Goal: Information Seeking & Learning: Learn about a topic

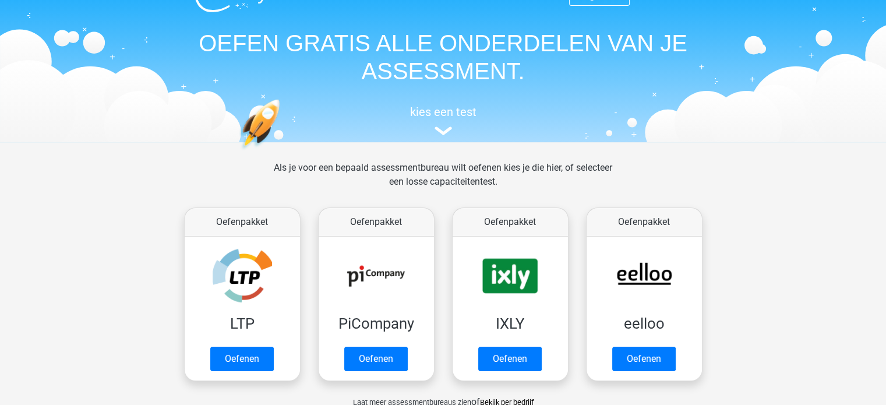
scroll to position [23, 0]
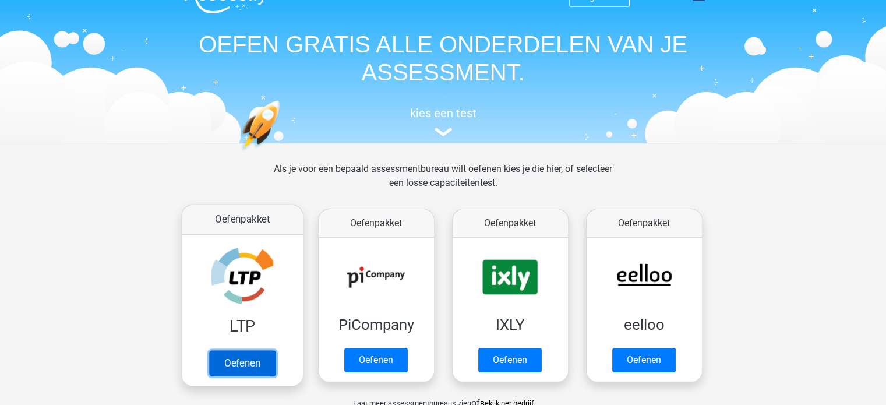
click at [252, 363] on link "Oefenen" at bounding box center [241, 363] width 66 height 26
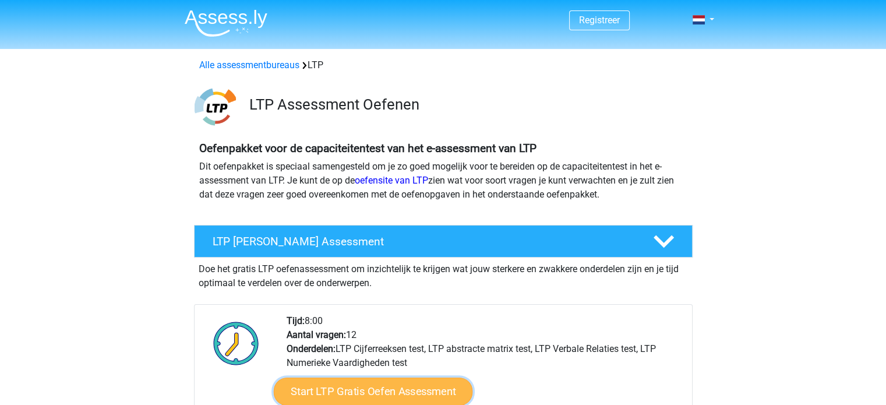
click at [373, 391] on link "Start LTP Gratis Oefen Assessment" at bounding box center [372, 391] width 199 height 28
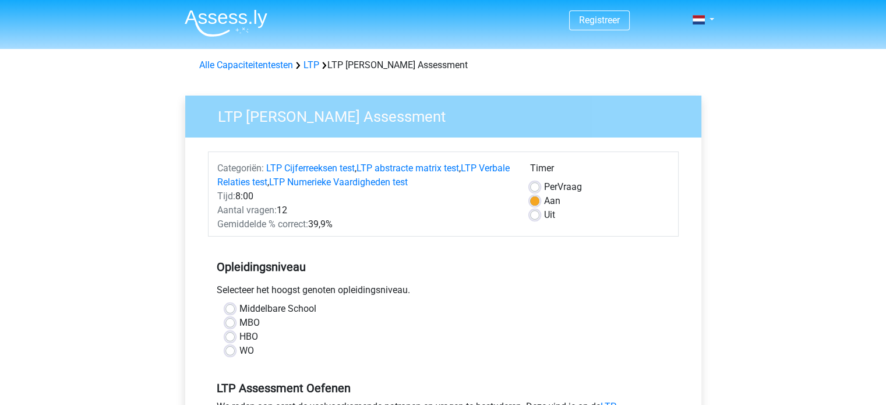
click at [239, 321] on label "MBO" at bounding box center [249, 323] width 20 height 14
click at [229, 321] on input "MBO" at bounding box center [229, 322] width 9 height 12
radio input "true"
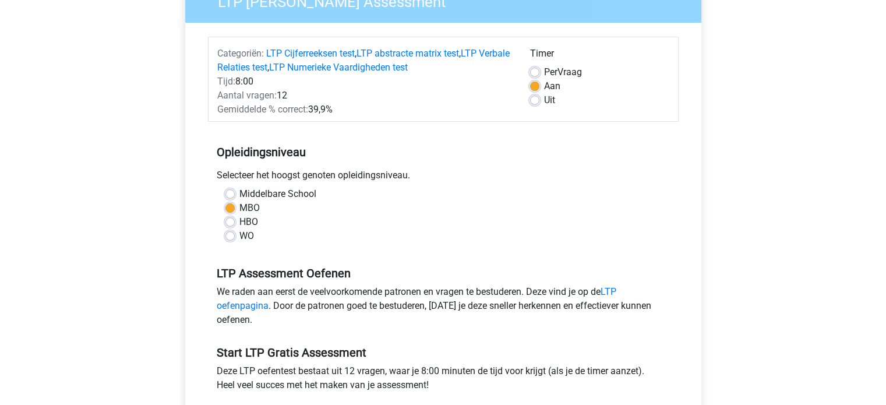
scroll to position [116, 0]
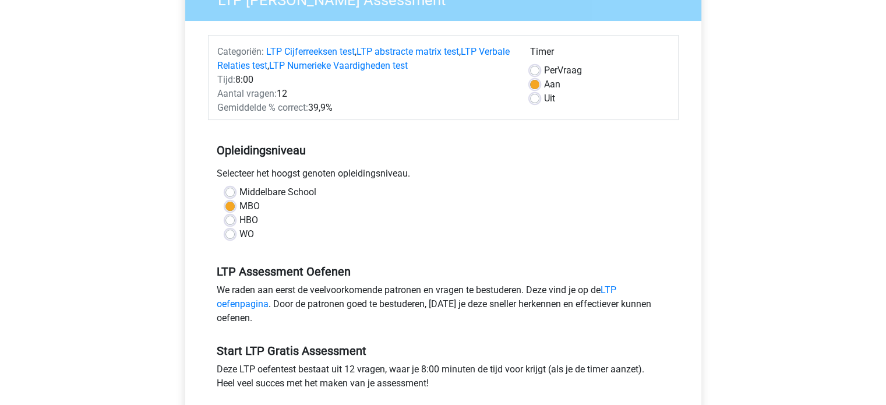
click at [544, 99] on label "Uit" at bounding box center [549, 98] width 11 height 14
click at [537, 99] on input "Uit" at bounding box center [534, 97] width 9 height 12
radio input "true"
click at [126, 155] on div "Registreer" at bounding box center [443, 341] width 886 height 915
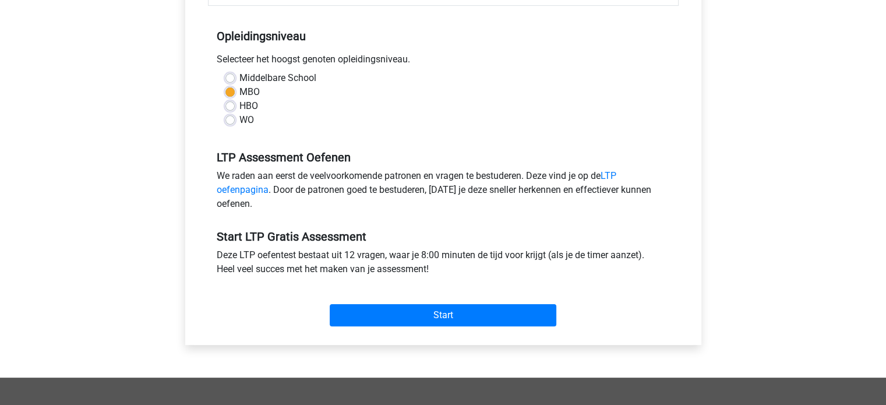
scroll to position [233, 0]
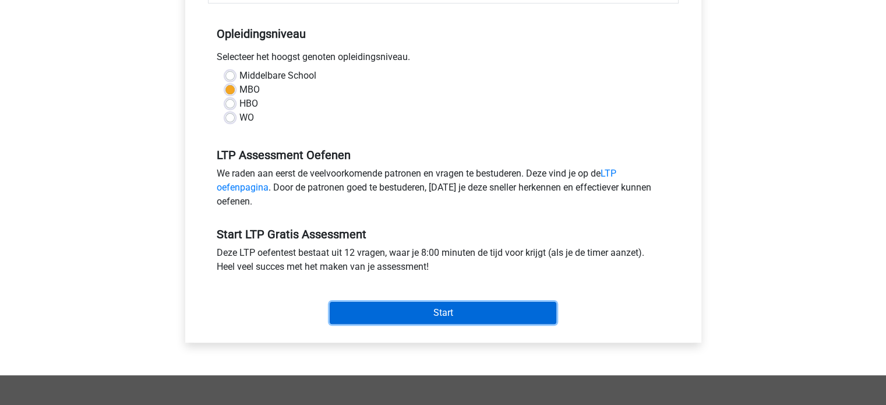
click at [447, 314] on input "Start" at bounding box center [443, 313] width 227 height 22
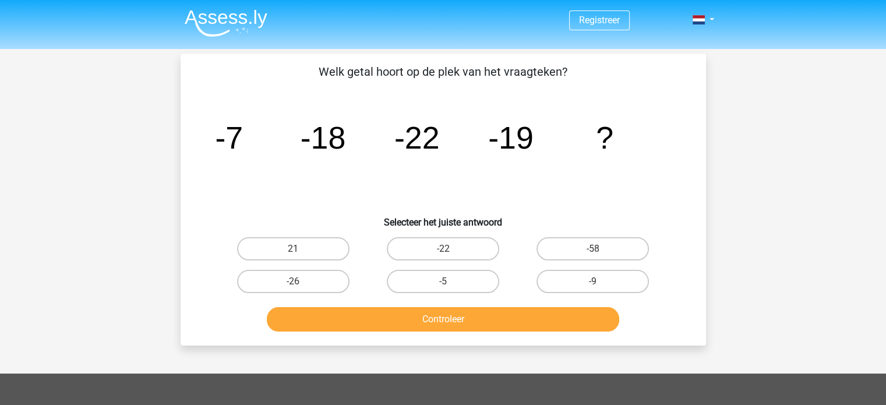
click at [599, 285] on input "-9" at bounding box center [597, 285] width 8 height 8
radio input "true"
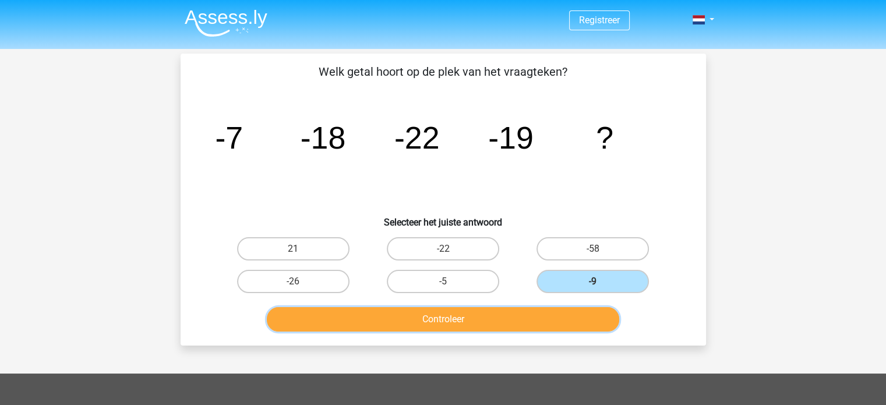
click at [508, 313] on button "Controleer" at bounding box center [443, 319] width 352 height 24
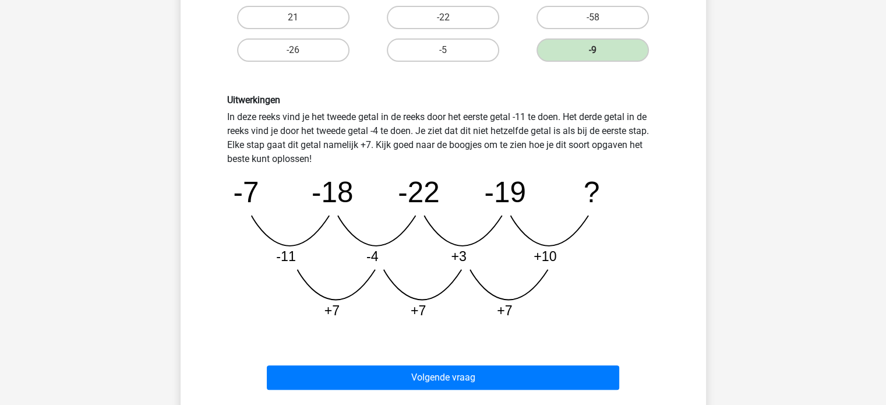
scroll to position [233, 0]
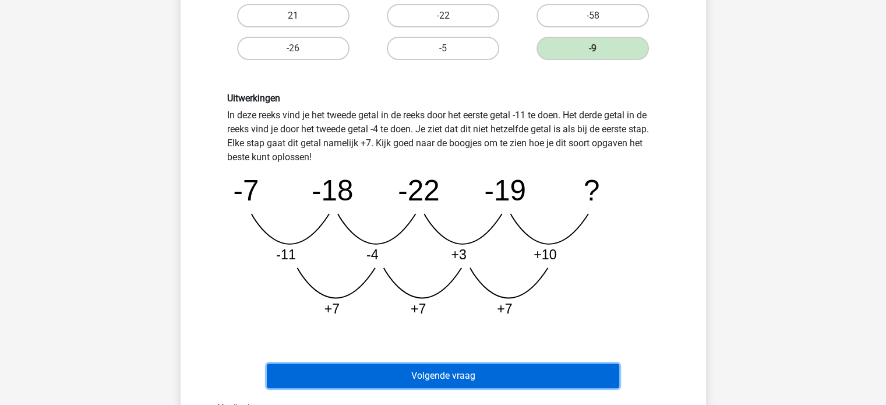
click at [439, 374] on button "Volgende vraag" at bounding box center [443, 375] width 352 height 24
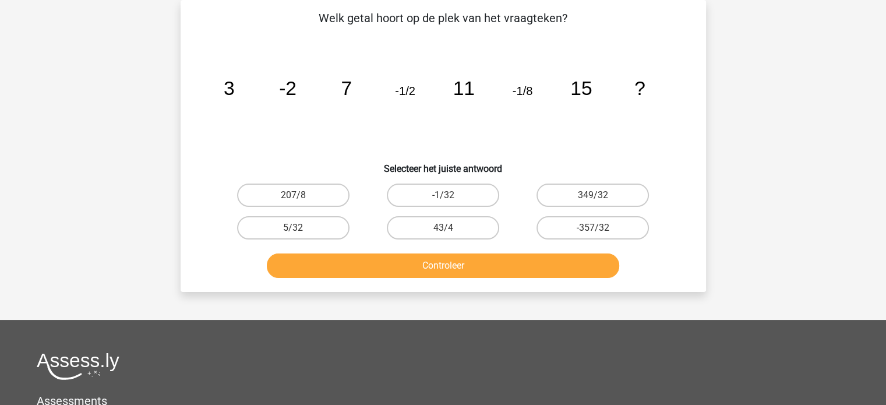
scroll to position [54, 0]
click at [455, 196] on label "-1/32" at bounding box center [443, 194] width 112 height 23
click at [450, 196] on input "-1/32" at bounding box center [447, 199] width 8 height 8
radio input "true"
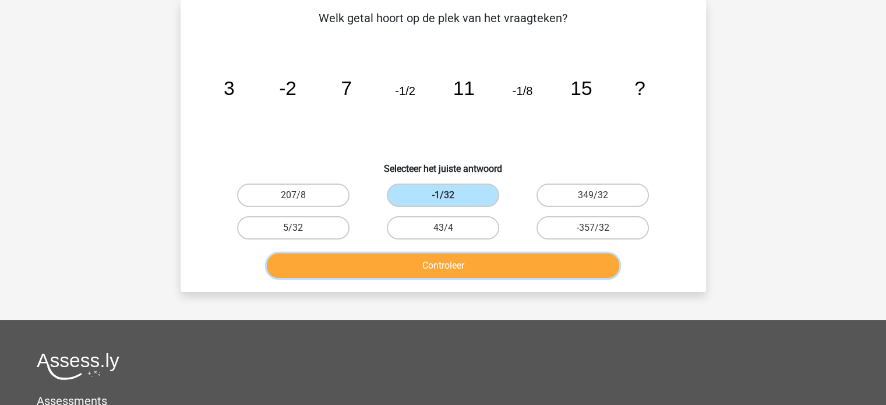
click at [444, 263] on button "Controleer" at bounding box center [443, 265] width 352 height 24
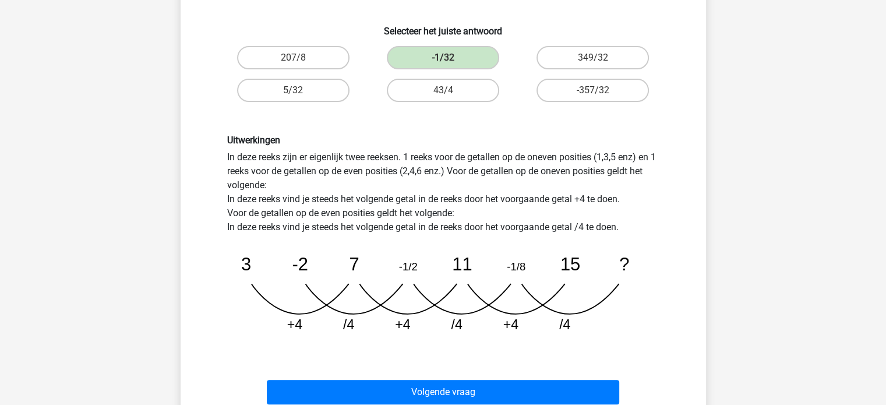
scroll to position [217, 0]
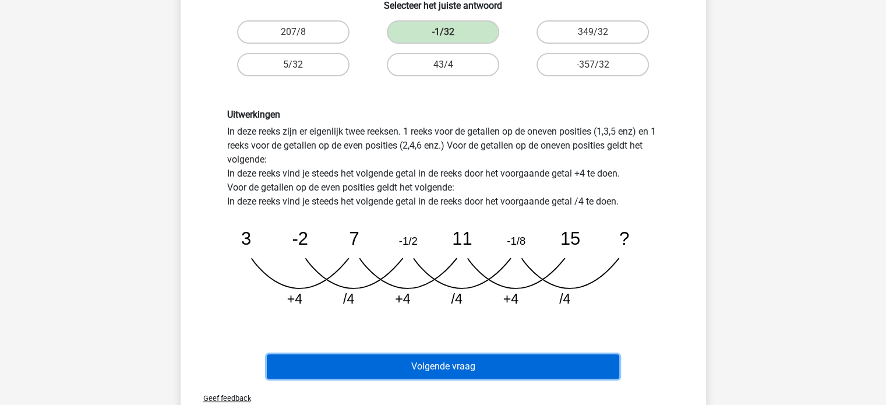
click at [445, 370] on button "Volgende vraag" at bounding box center [443, 366] width 352 height 24
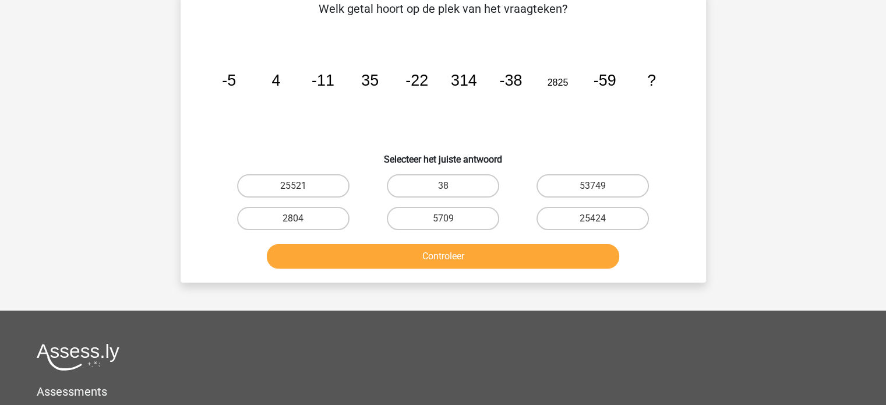
scroll to position [54, 0]
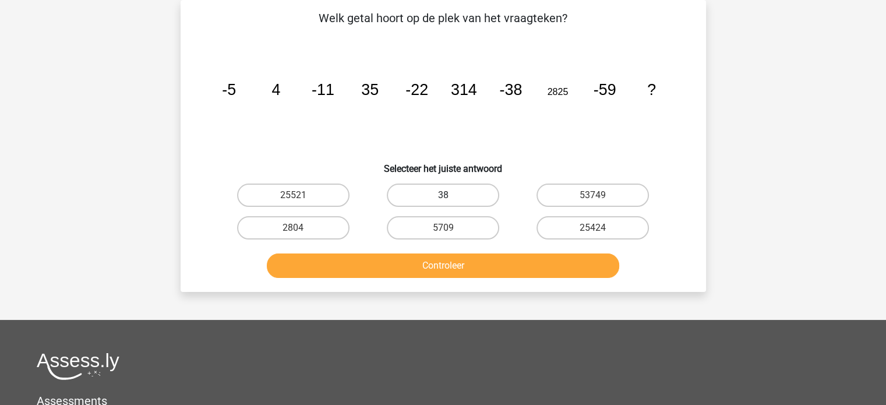
click at [436, 197] on label "38" at bounding box center [443, 194] width 112 height 23
click at [443, 197] on input "38" at bounding box center [447, 199] width 8 height 8
radio input "true"
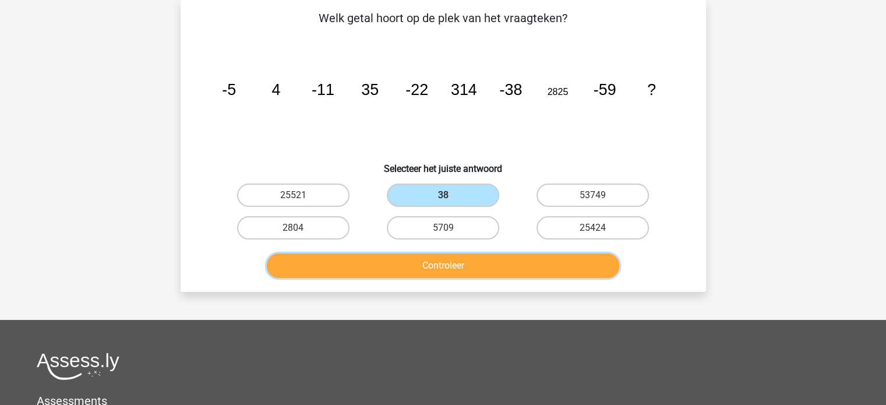
click at [454, 272] on button "Controleer" at bounding box center [443, 265] width 352 height 24
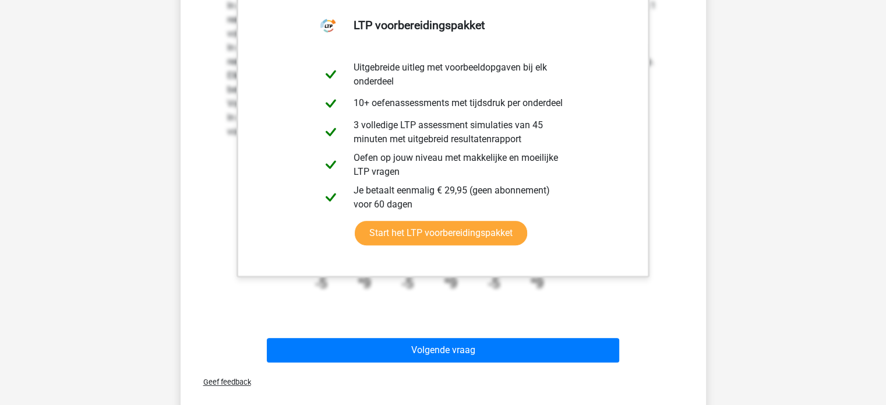
scroll to position [380, 0]
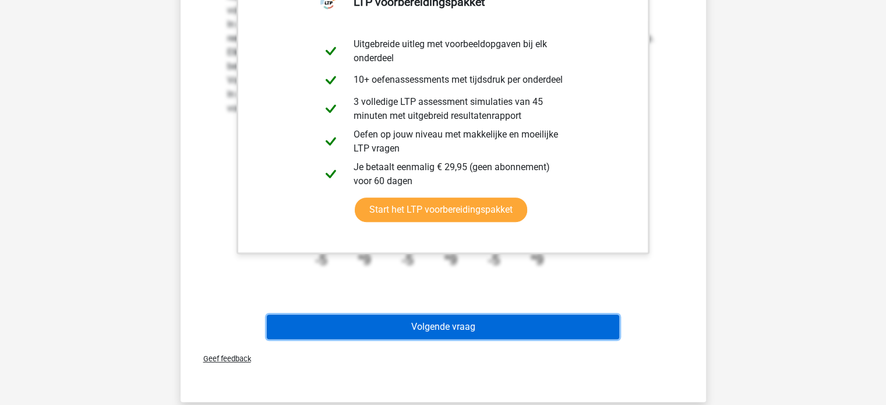
click at [432, 325] on button "Volgende vraag" at bounding box center [443, 326] width 352 height 24
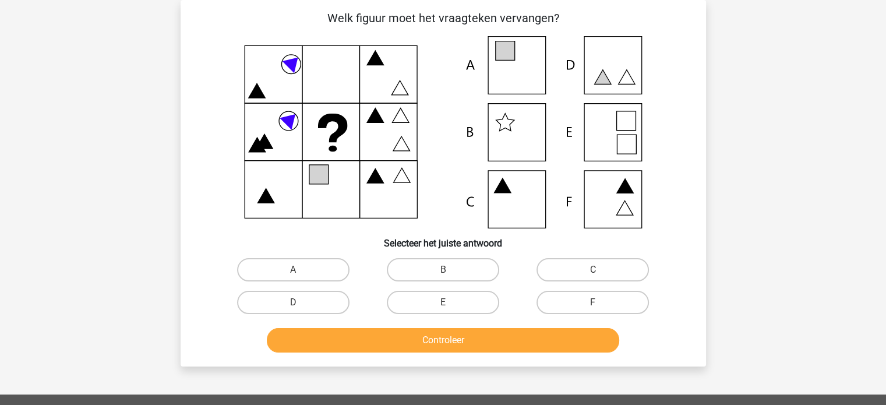
scroll to position [54, 0]
click at [440, 302] on label "E" at bounding box center [443, 302] width 112 height 23
click at [443, 302] on input "E" at bounding box center [447, 306] width 8 height 8
radio input "true"
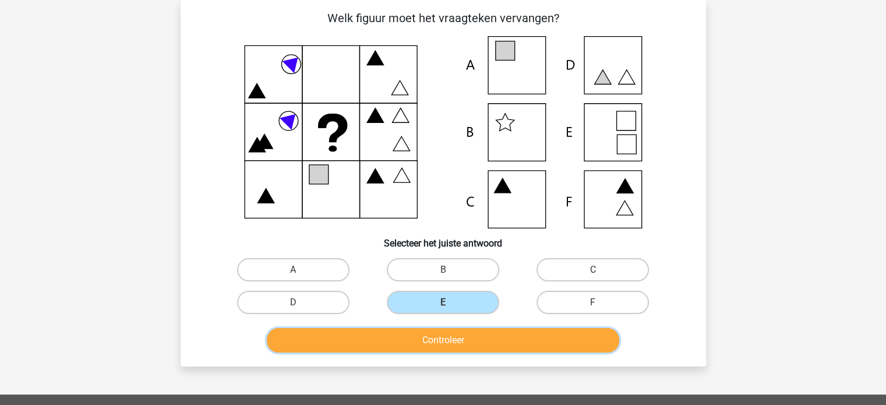
click at [443, 339] on button "Controleer" at bounding box center [443, 340] width 352 height 24
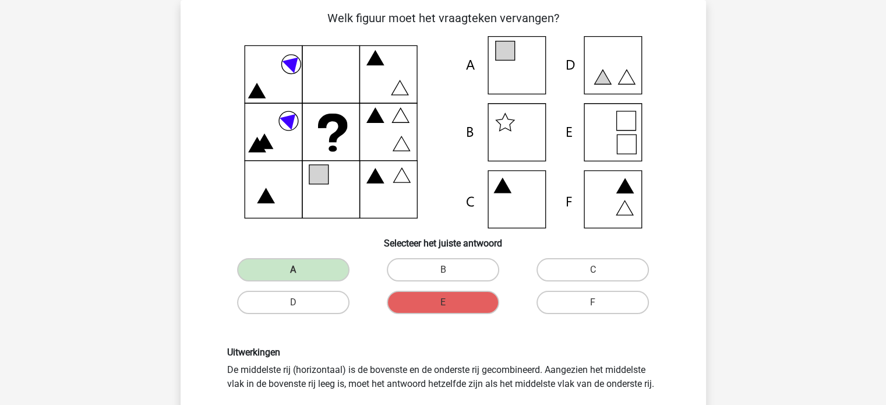
click at [427, 339] on div "Uitwerkingen De middelste rij (horizontaal) is de bovenste en de onderste rij g…" at bounding box center [443, 390] width 488 height 142
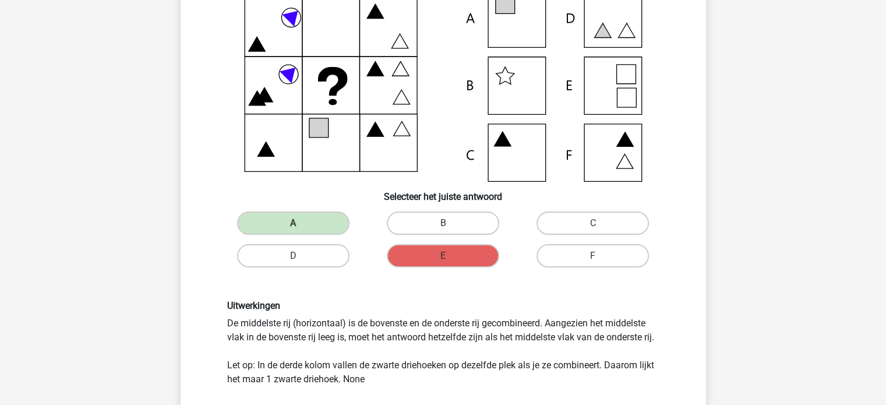
scroll to position [77, 0]
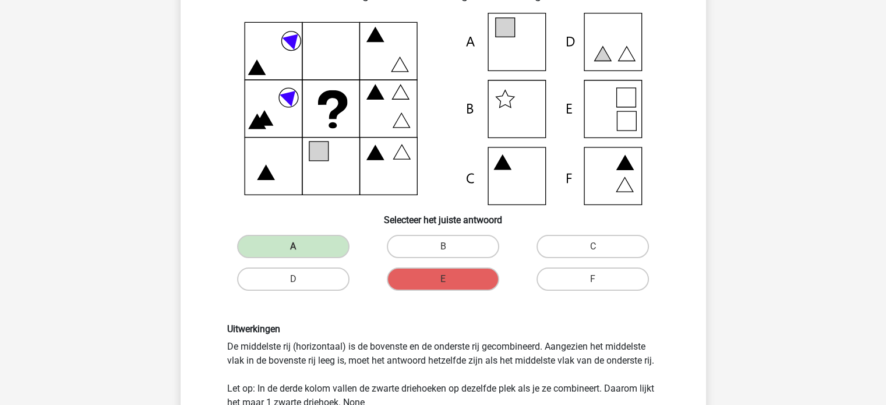
click at [601, 317] on div "Uitwerkingen De middelste rij (horizontaal) is de bovenste en de onderste rij g…" at bounding box center [443, 366] width 488 height 142
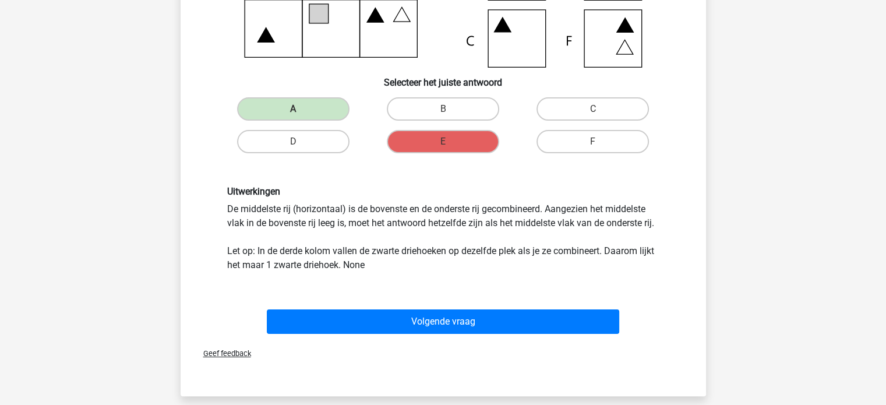
scroll to position [310, 0]
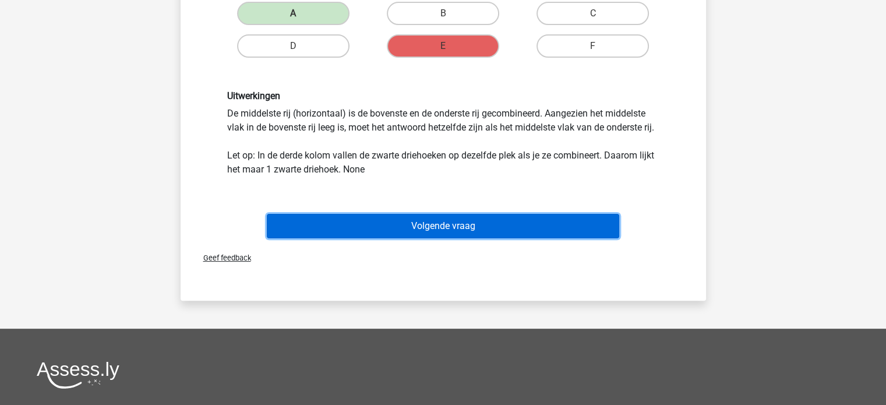
click at [441, 214] on button "Volgende vraag" at bounding box center [443, 226] width 352 height 24
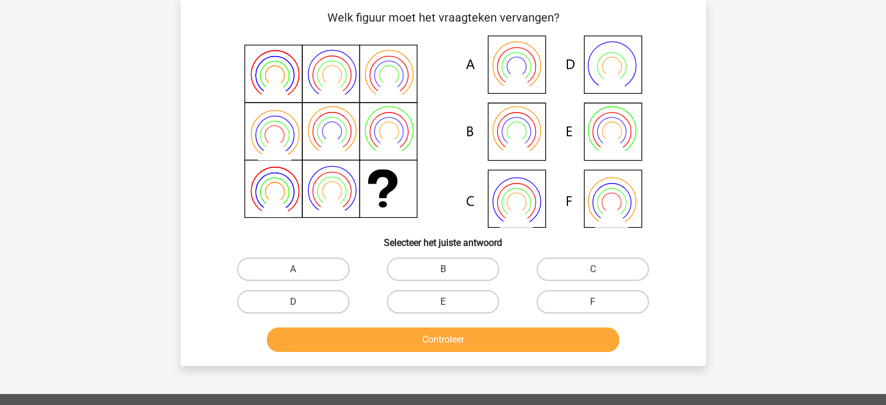
scroll to position [54, 0]
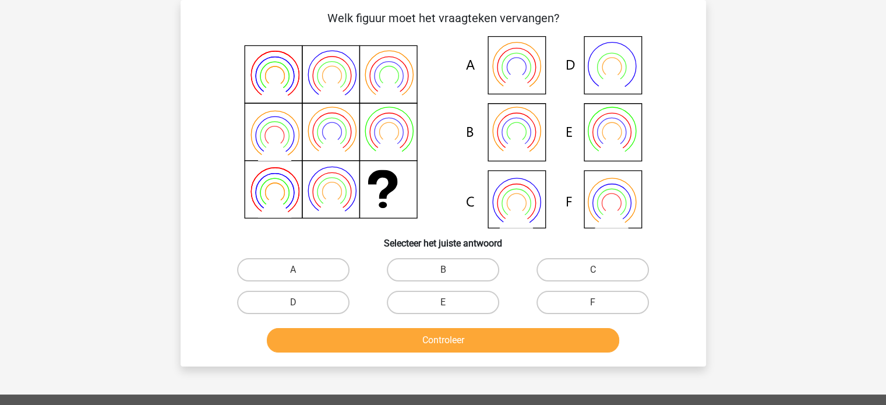
click at [512, 60] on icon at bounding box center [442, 132] width 469 height 192
click at [327, 265] on label "A" at bounding box center [293, 269] width 112 height 23
click at [300, 270] on input "A" at bounding box center [297, 274] width 8 height 8
radio input "true"
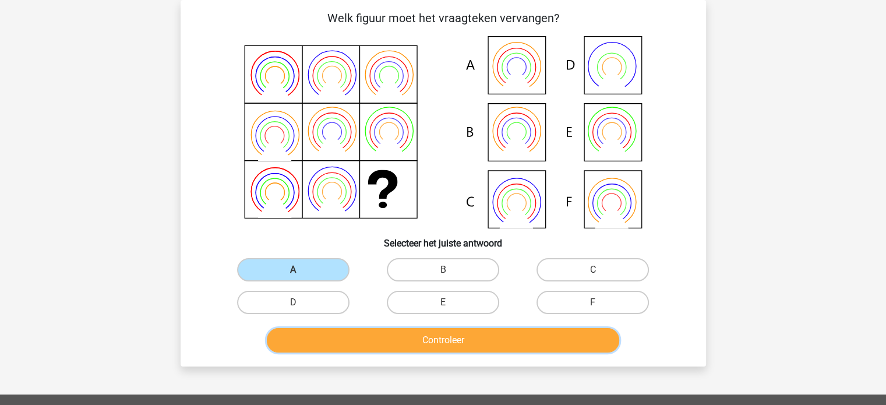
click at [429, 349] on button "Controleer" at bounding box center [443, 340] width 352 height 24
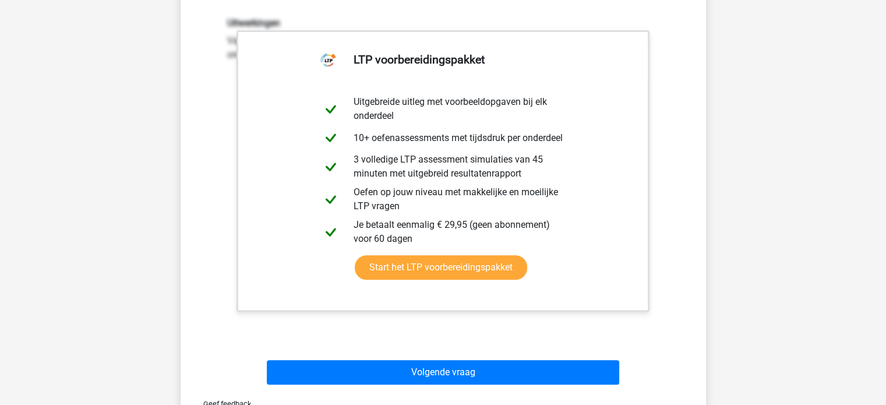
scroll to position [403, 0]
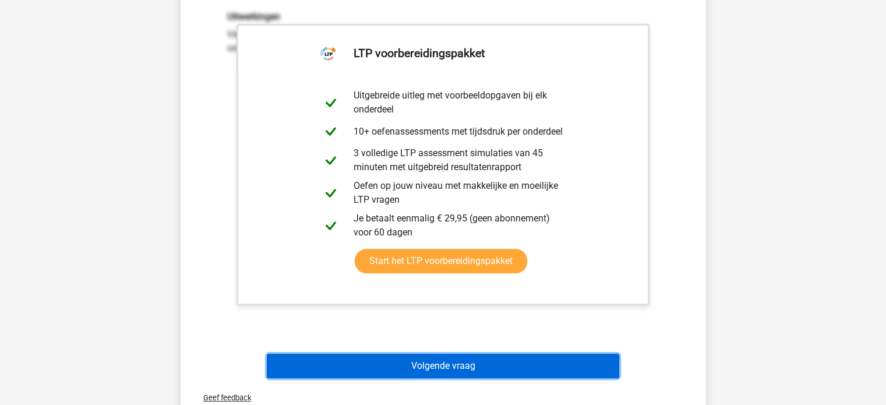
click at [477, 356] on button "Volgende vraag" at bounding box center [443, 365] width 352 height 24
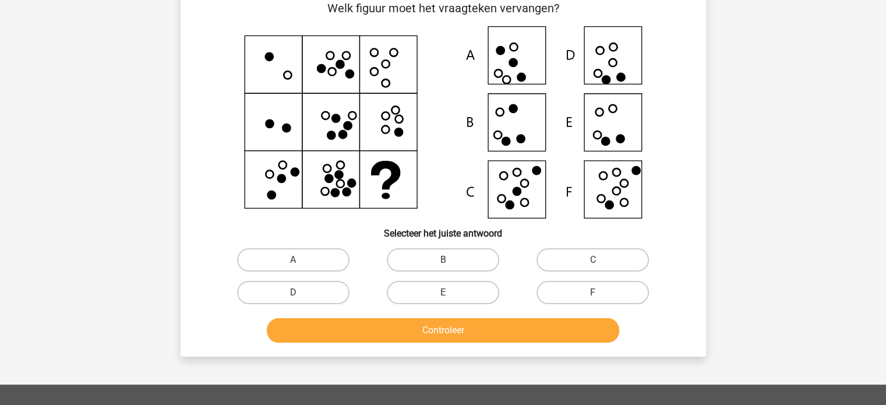
scroll to position [54, 0]
